Goal: Find specific page/section: Find specific page/section

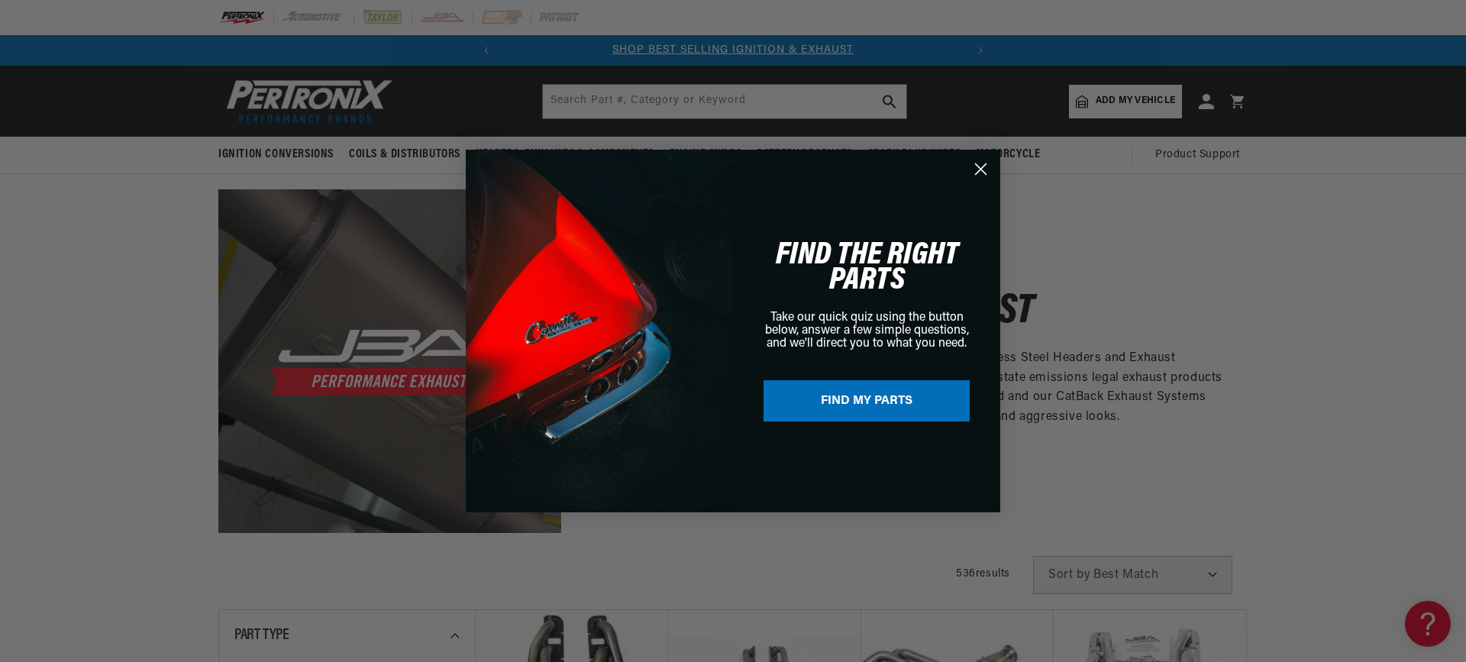
click at [991, 166] on circle "Close dialog" at bounding box center [980, 169] width 25 height 25
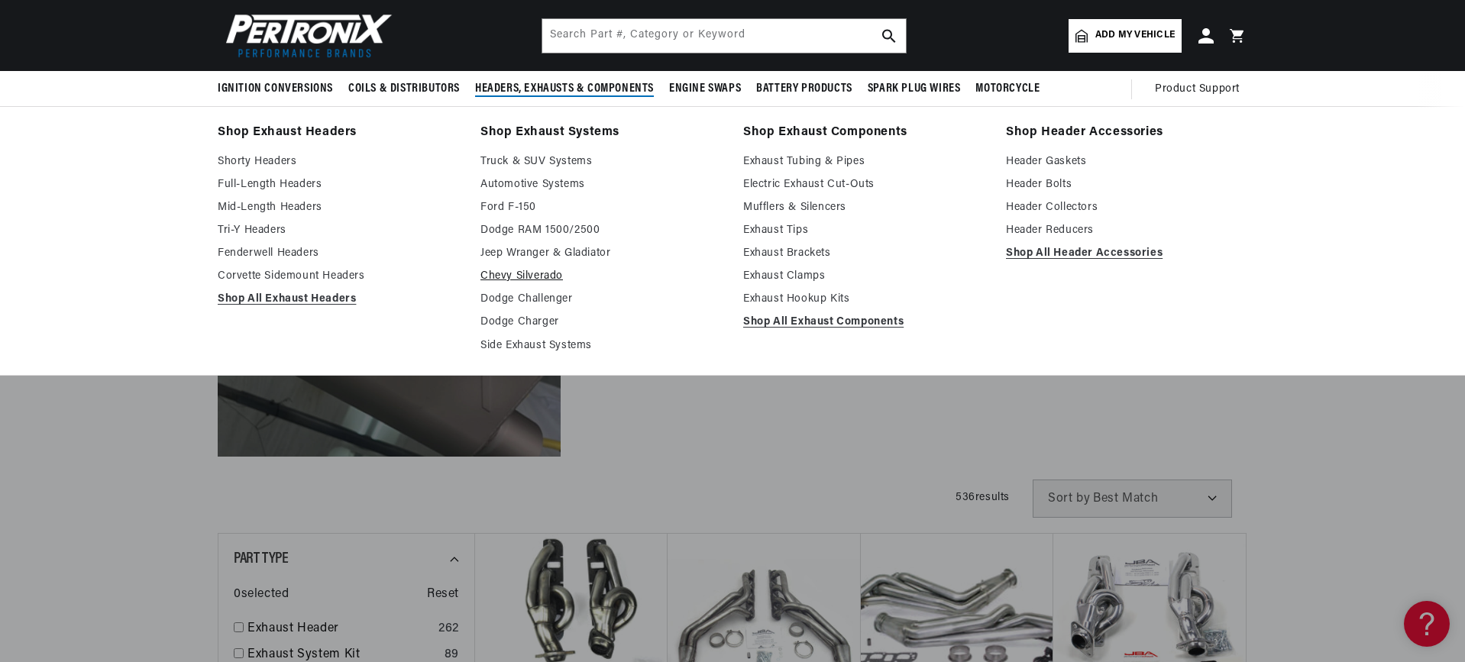
click at [528, 273] on link "Chevy Silverado" at bounding box center [600, 276] width 241 height 18
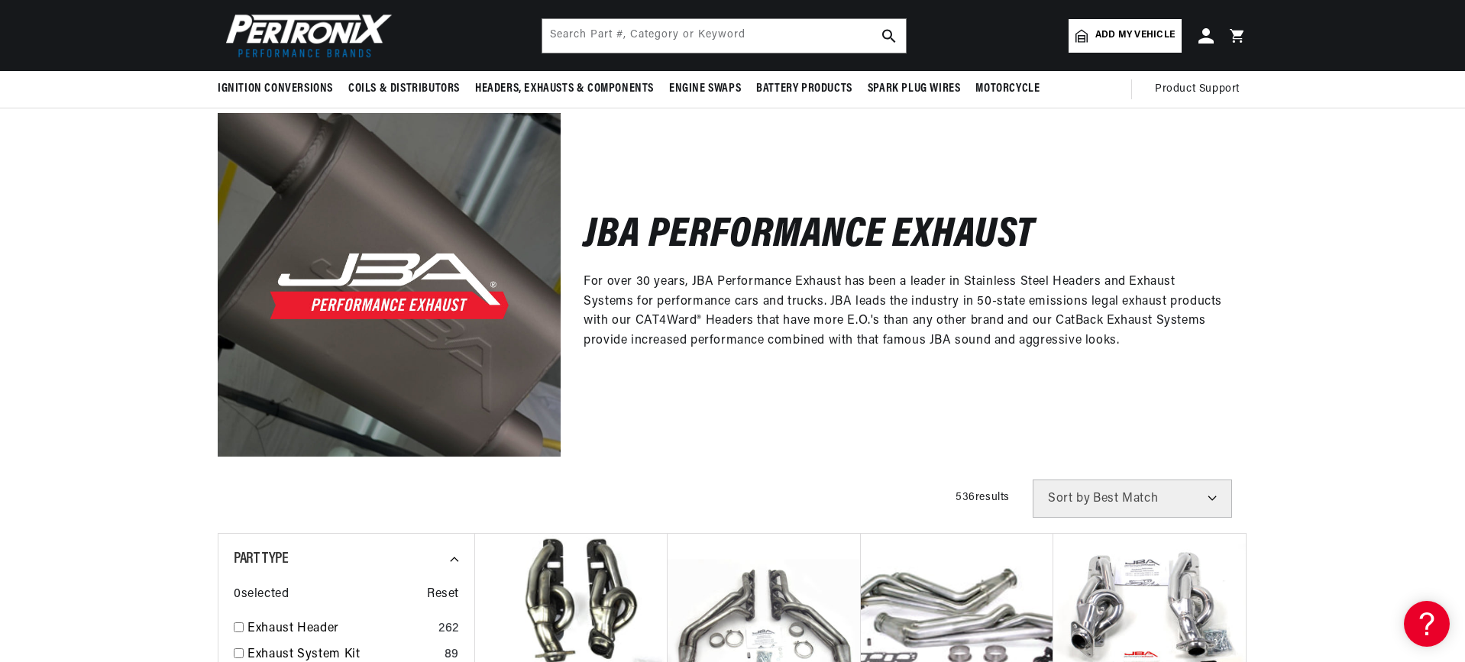
scroll to position [0, 463]
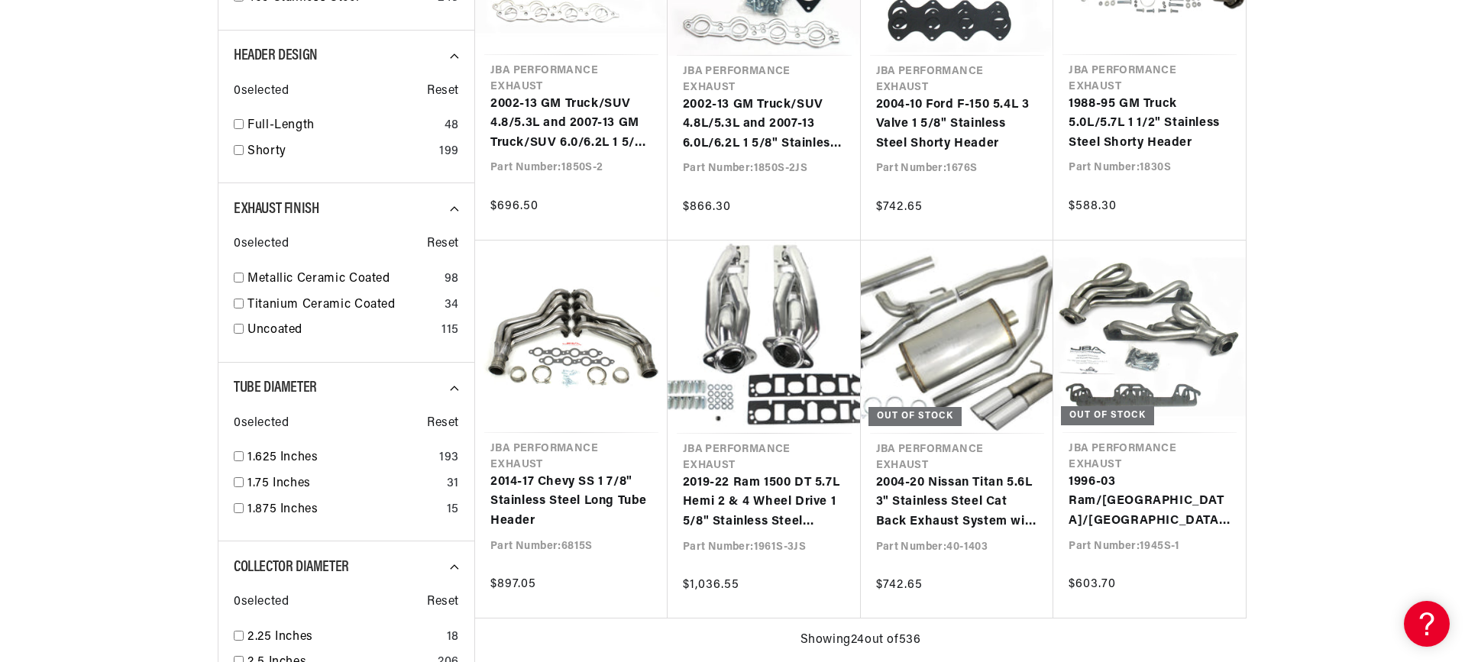
scroll to position [1146, 0]
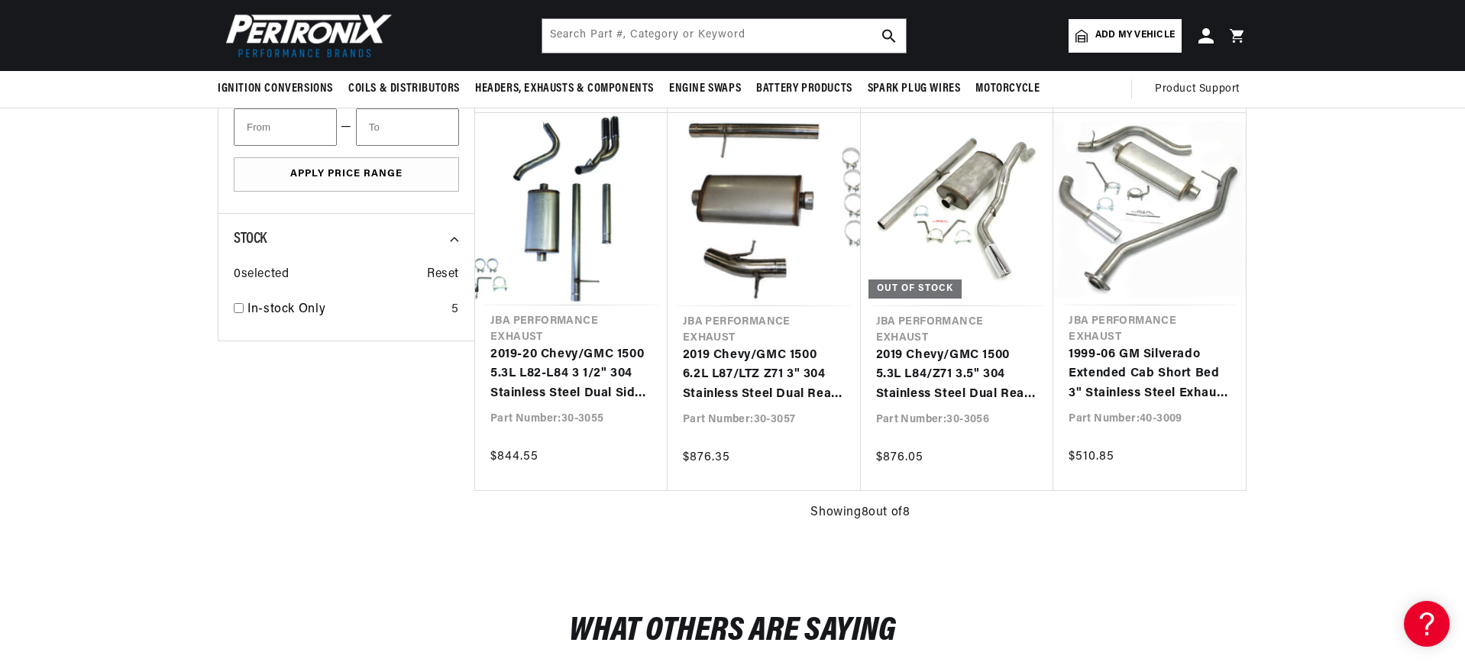
scroll to position [535, 0]
